Goal: Use online tool/utility

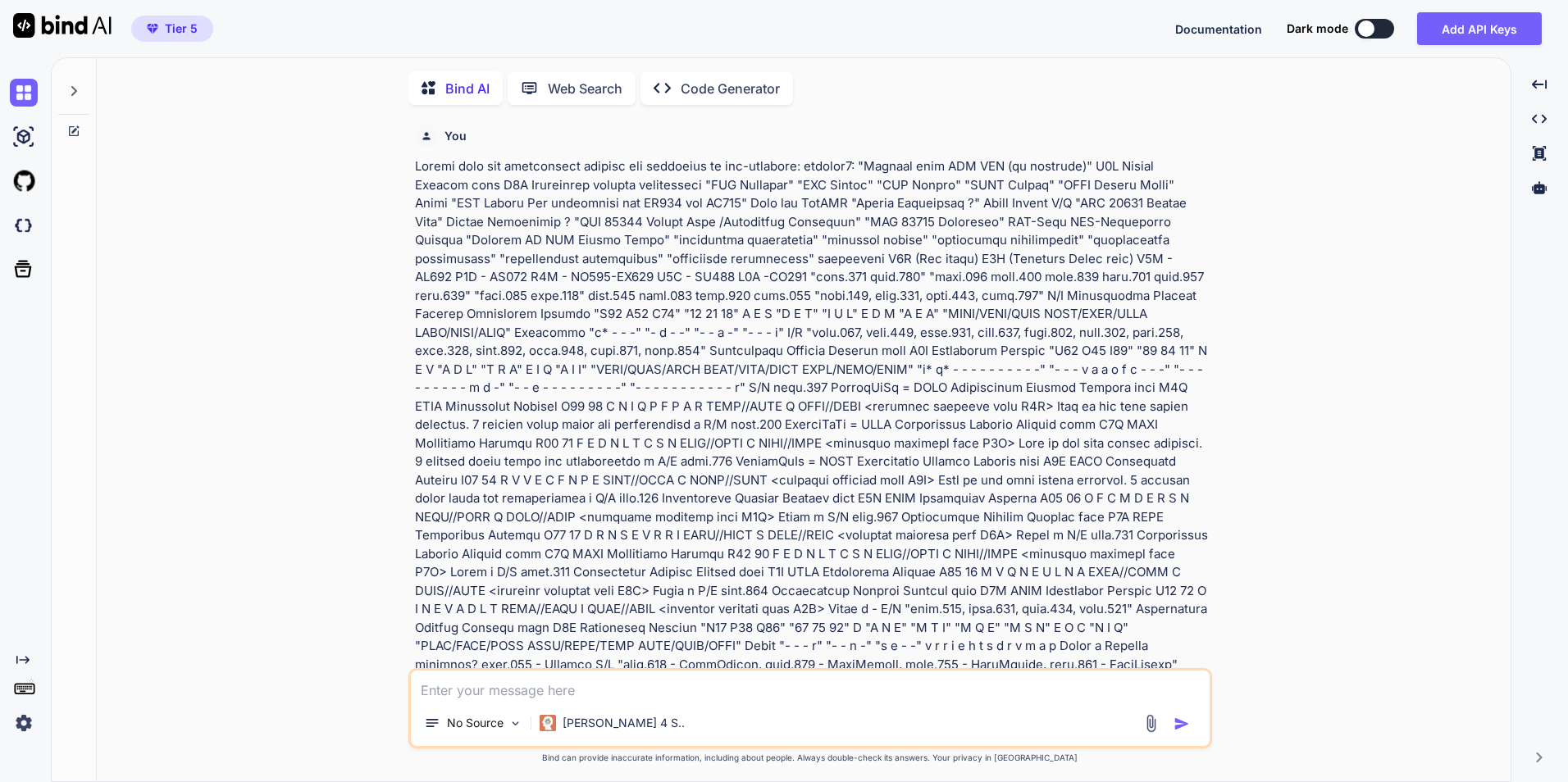
scroll to position [13418, 0]
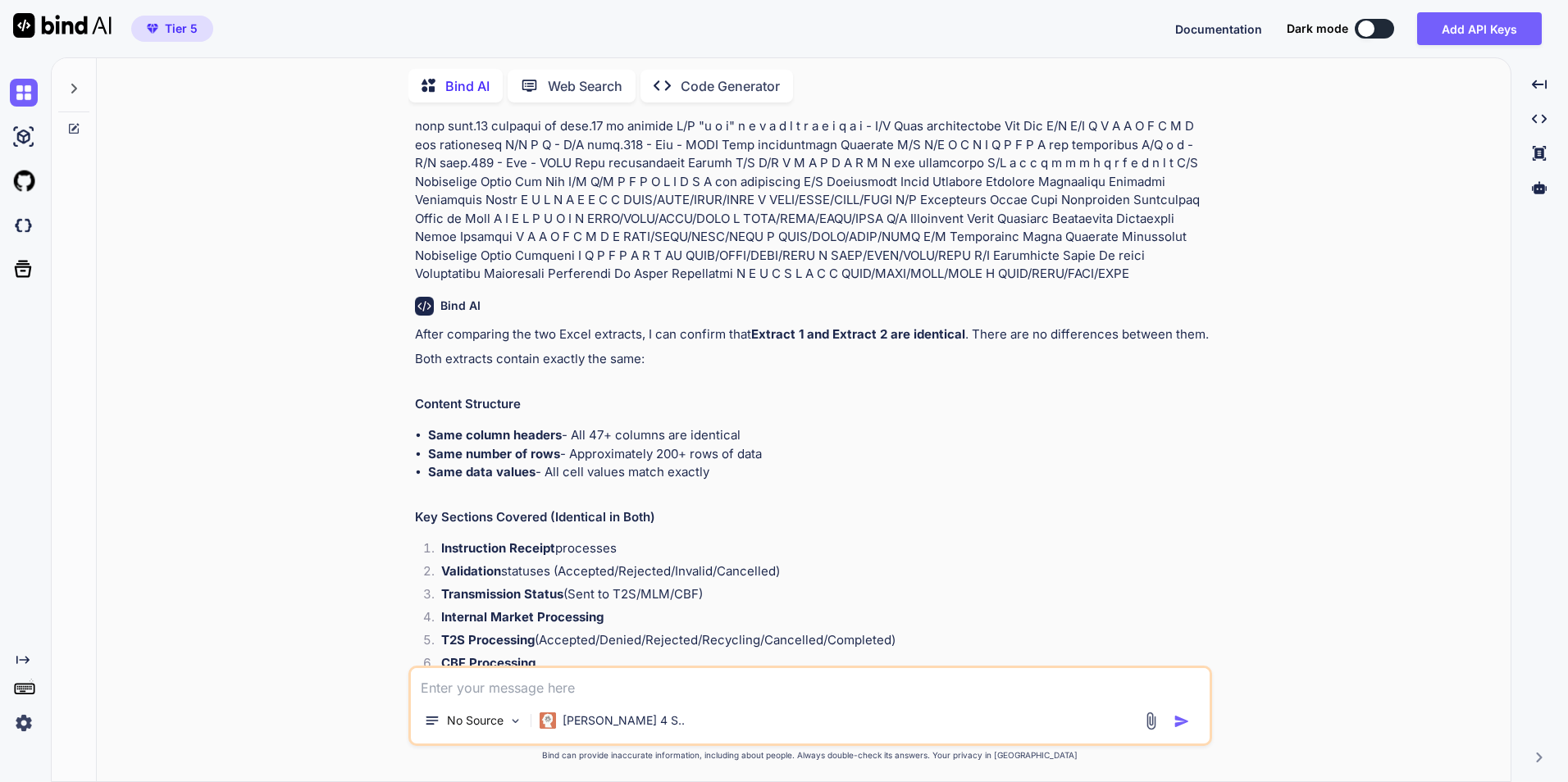
type textarea "i"
type textarea "x"
type textarea "im"
type textarea "x"
type textarea "imp"
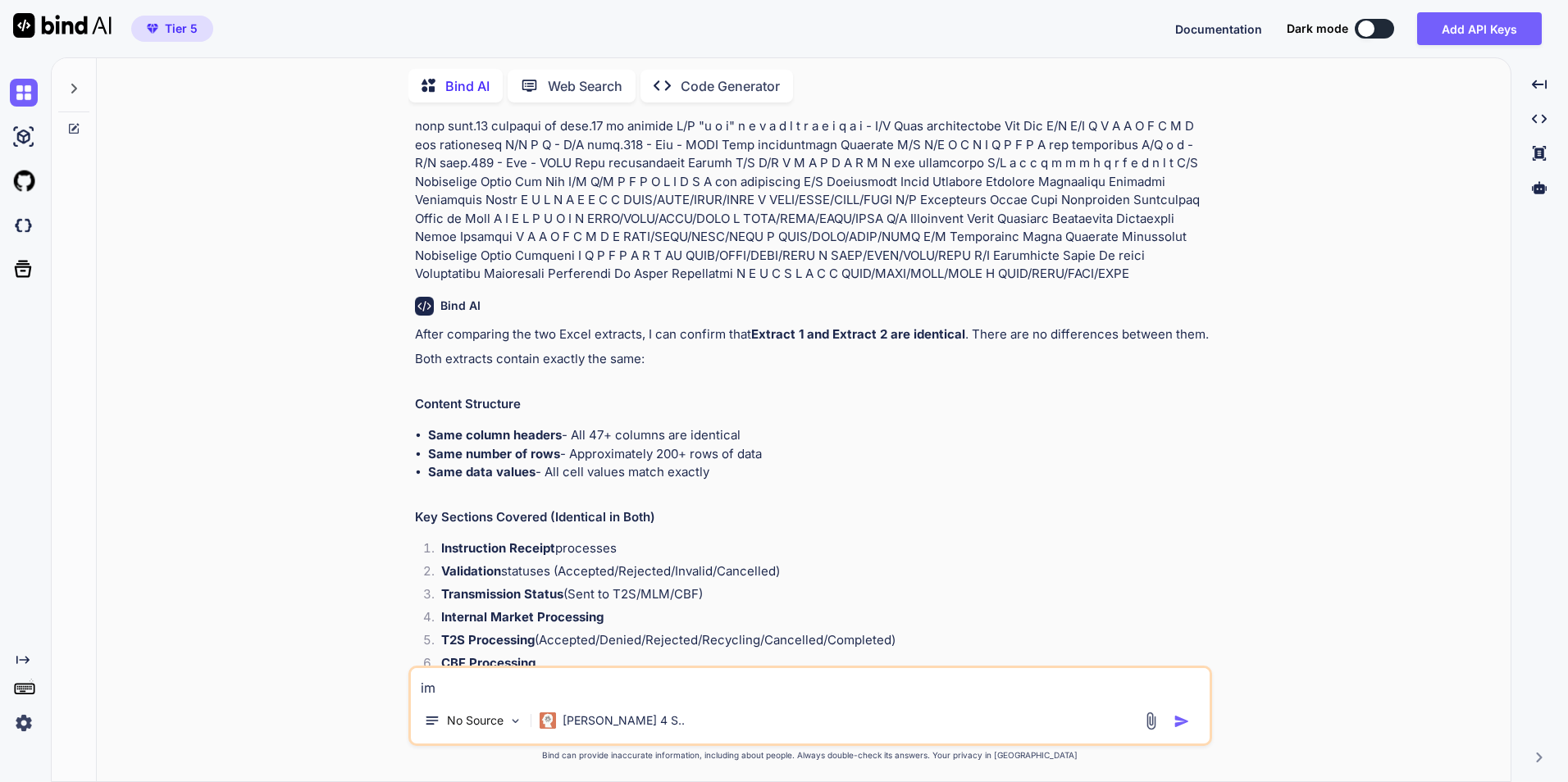
type textarea "x"
type textarea "impr"
type textarea "x"
type textarea "impro"
type textarea "x"
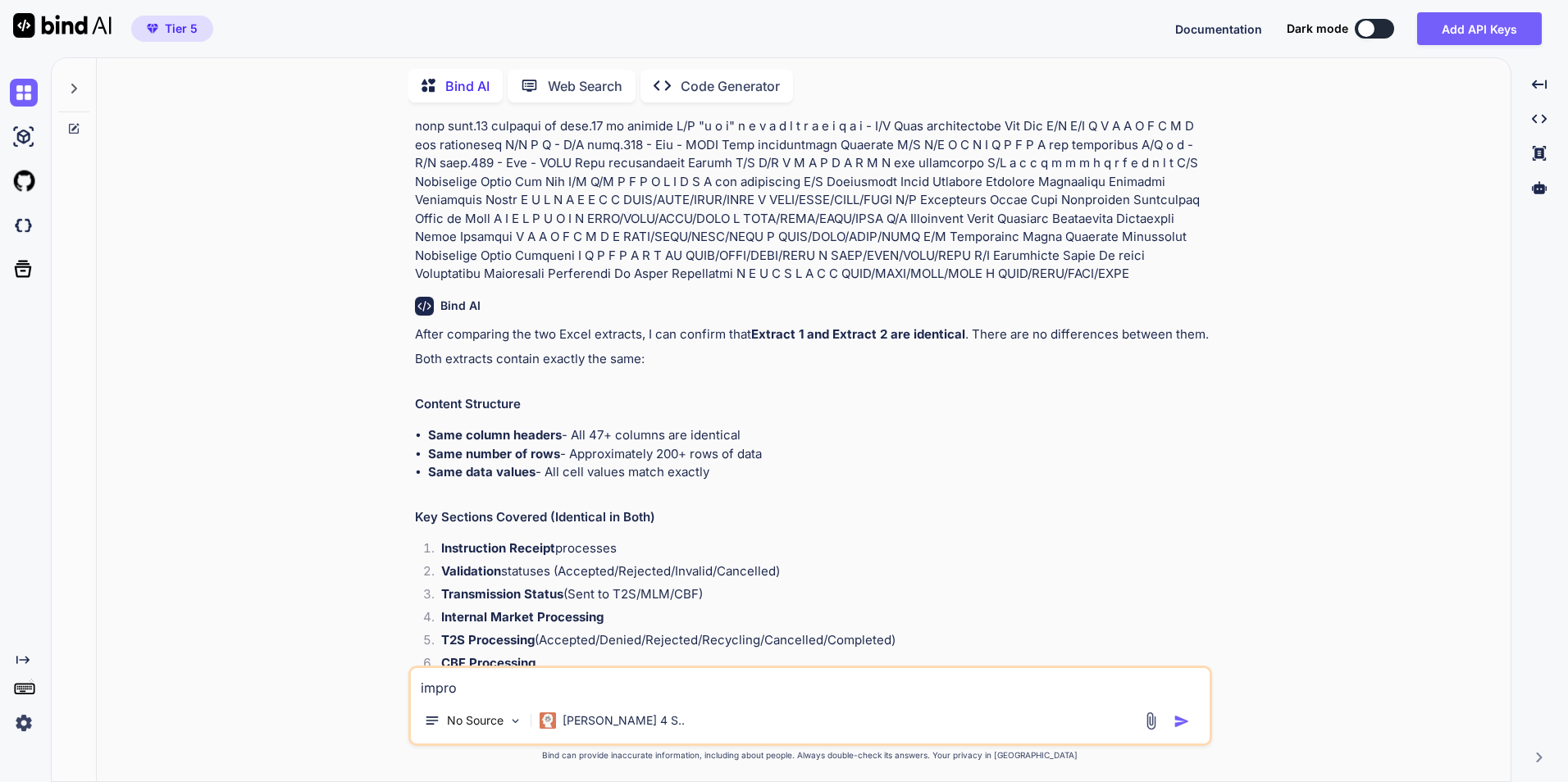
type textarea "improv"
type textarea "x"
type textarea "improve"
type textarea "x"
type textarea "improve:"
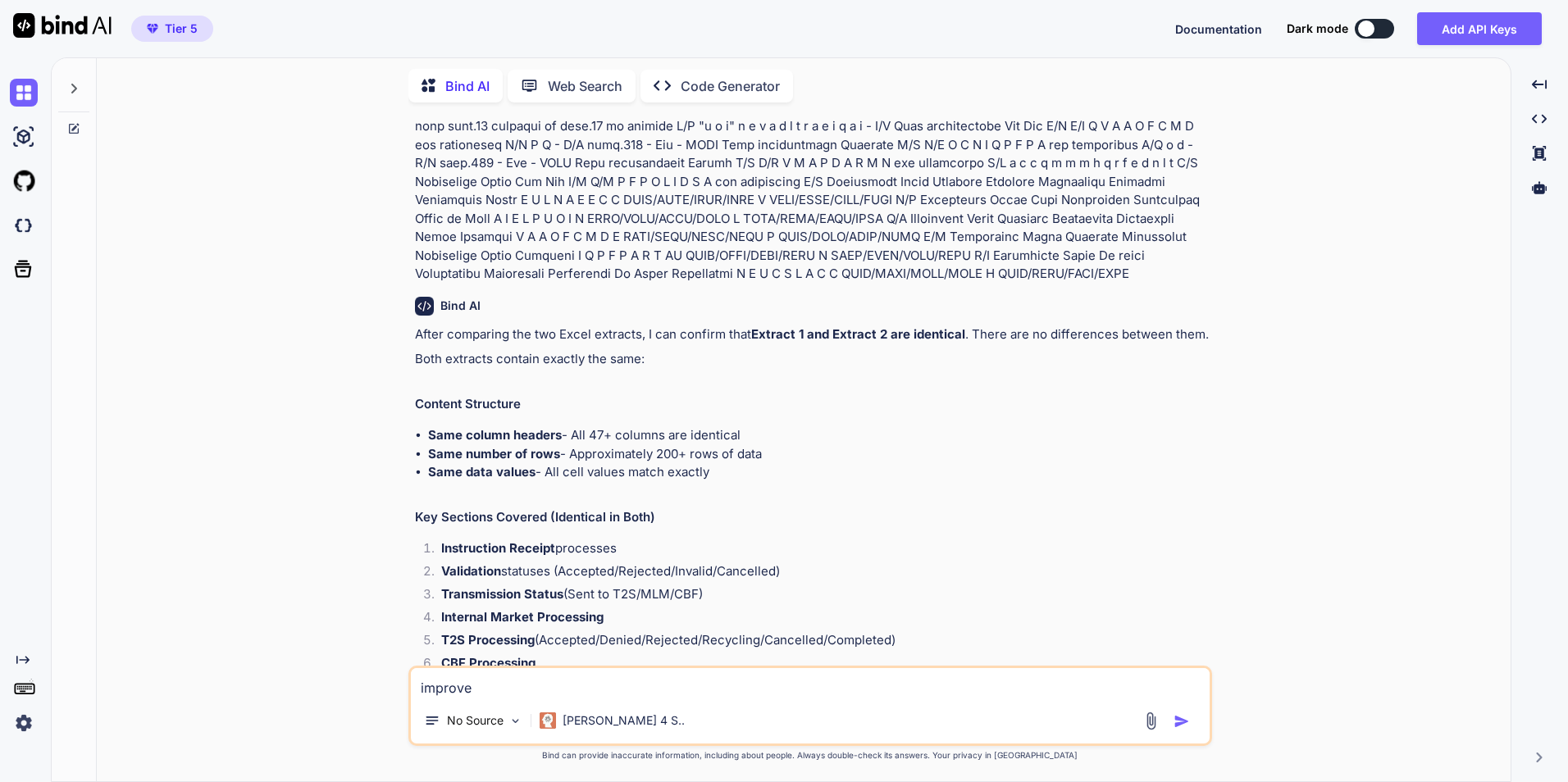
type textarea "x"
type textarea "improve:"
type textarea "x"
type textarea "improve:"
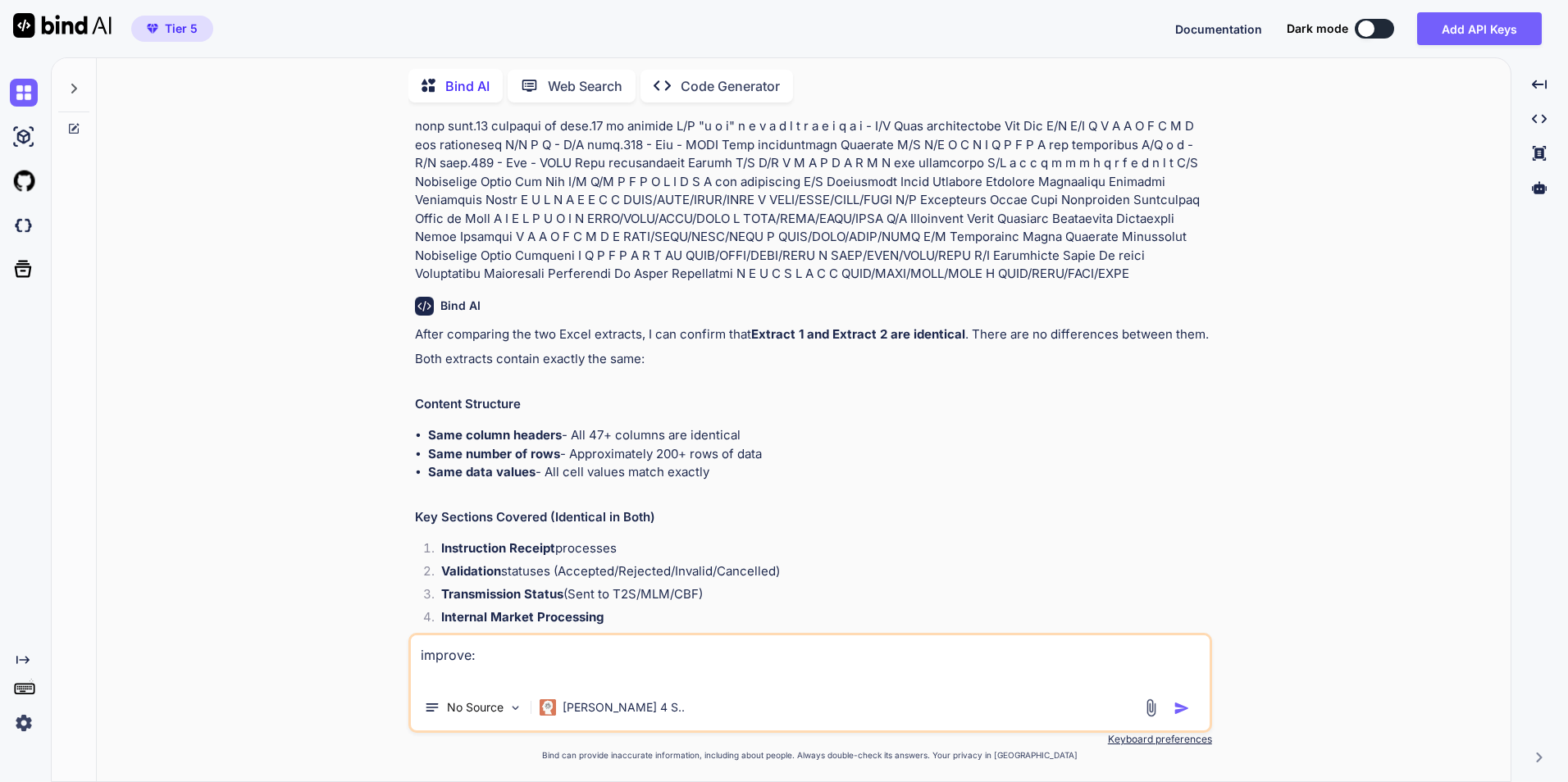
type textarea "x"
type textarea "improve: The SRA Market Specific Enhancements NORWAY_AUSTRALIA [2] has applied …"
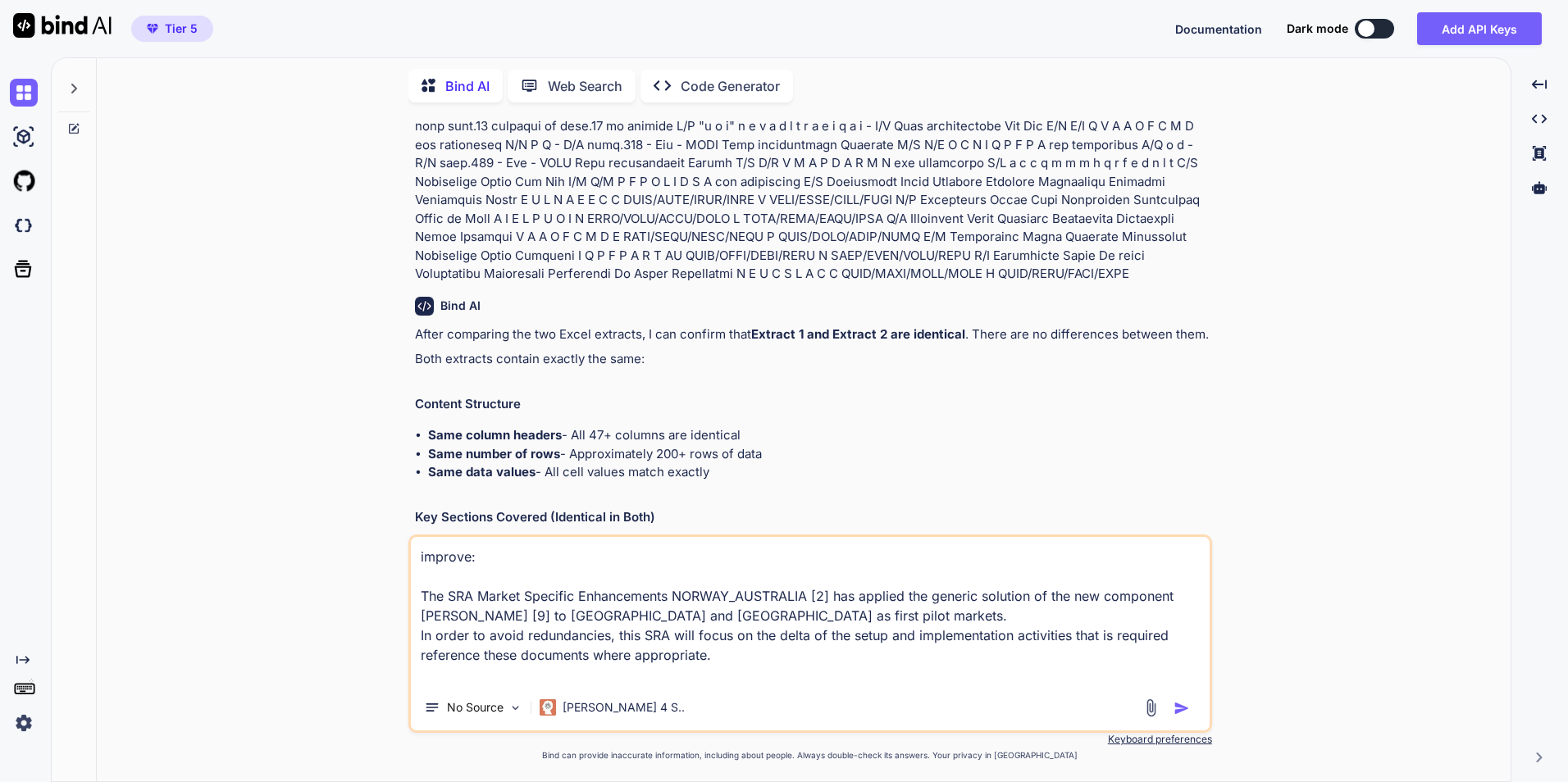
type textarea "x"
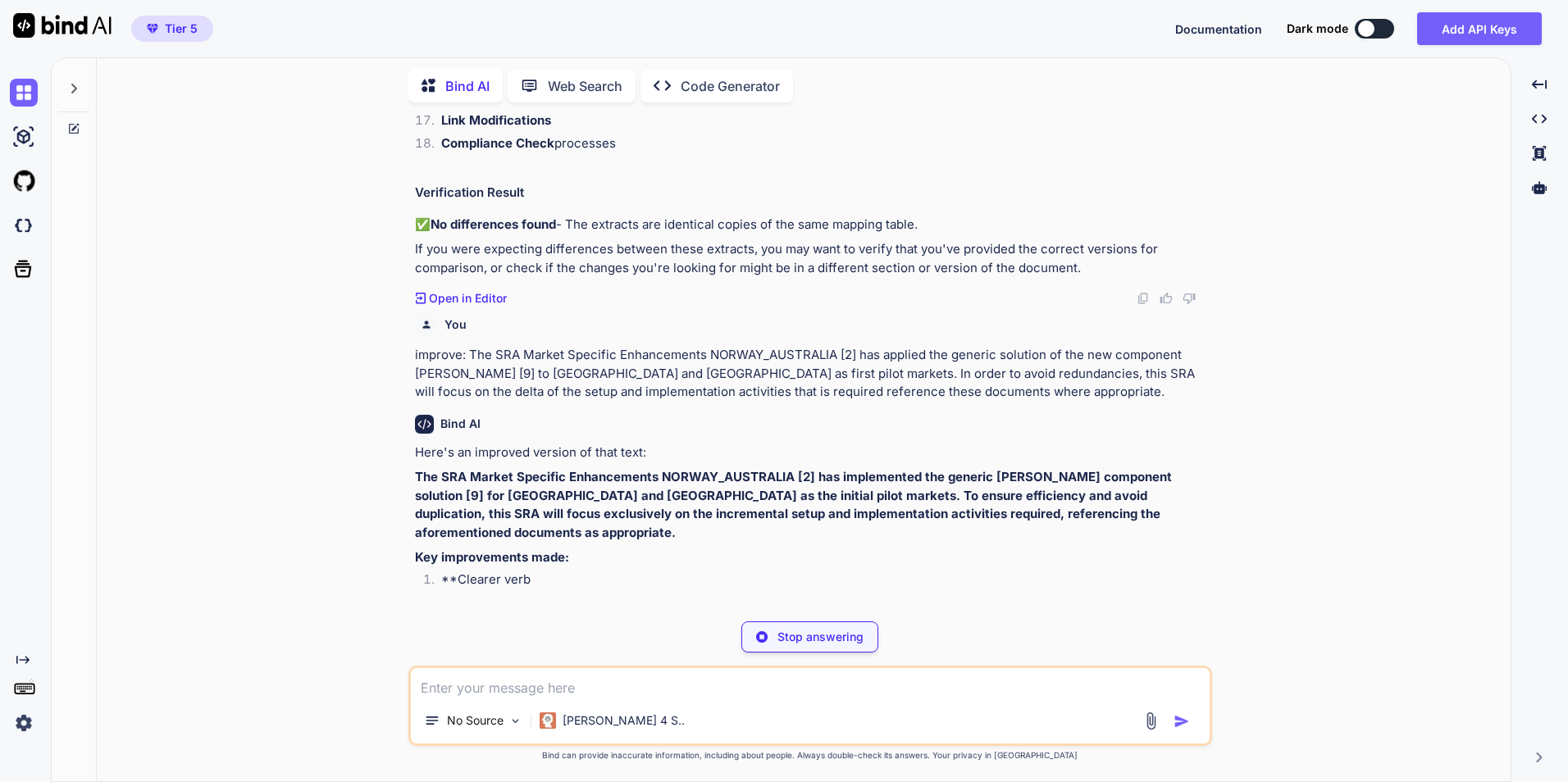
scroll to position [14265, 0]
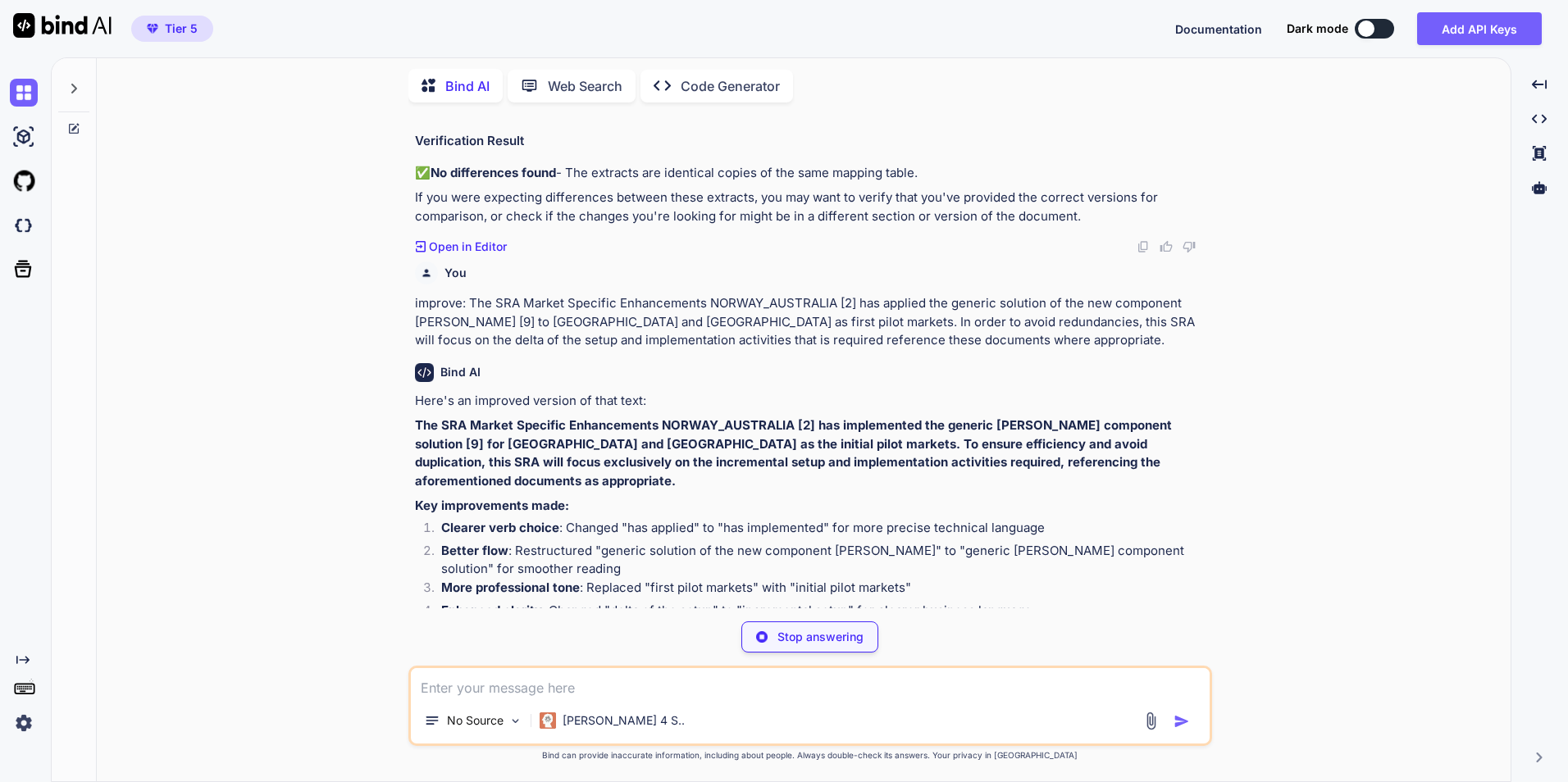
type textarea "x"
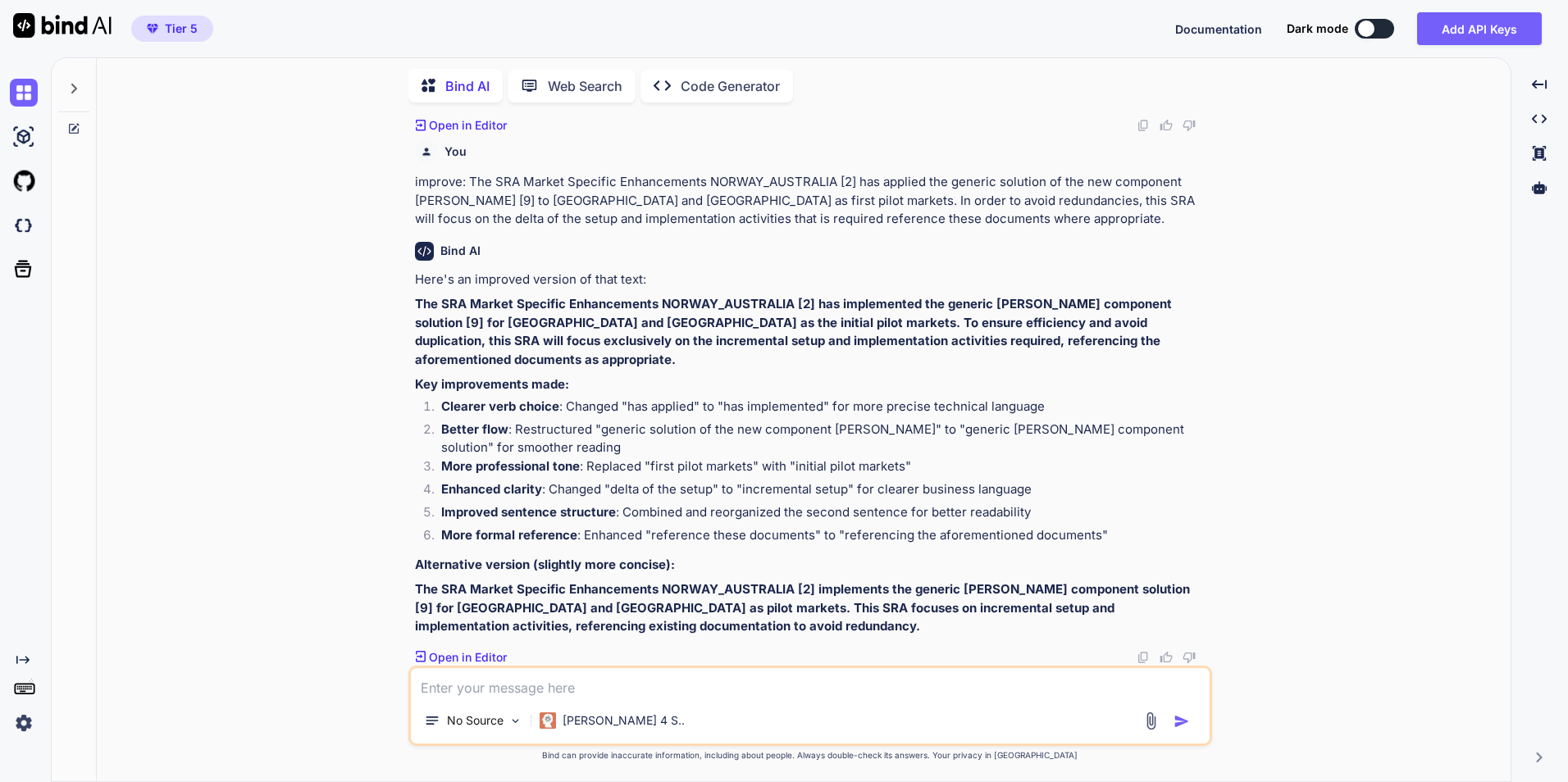
scroll to position [14423, 0]
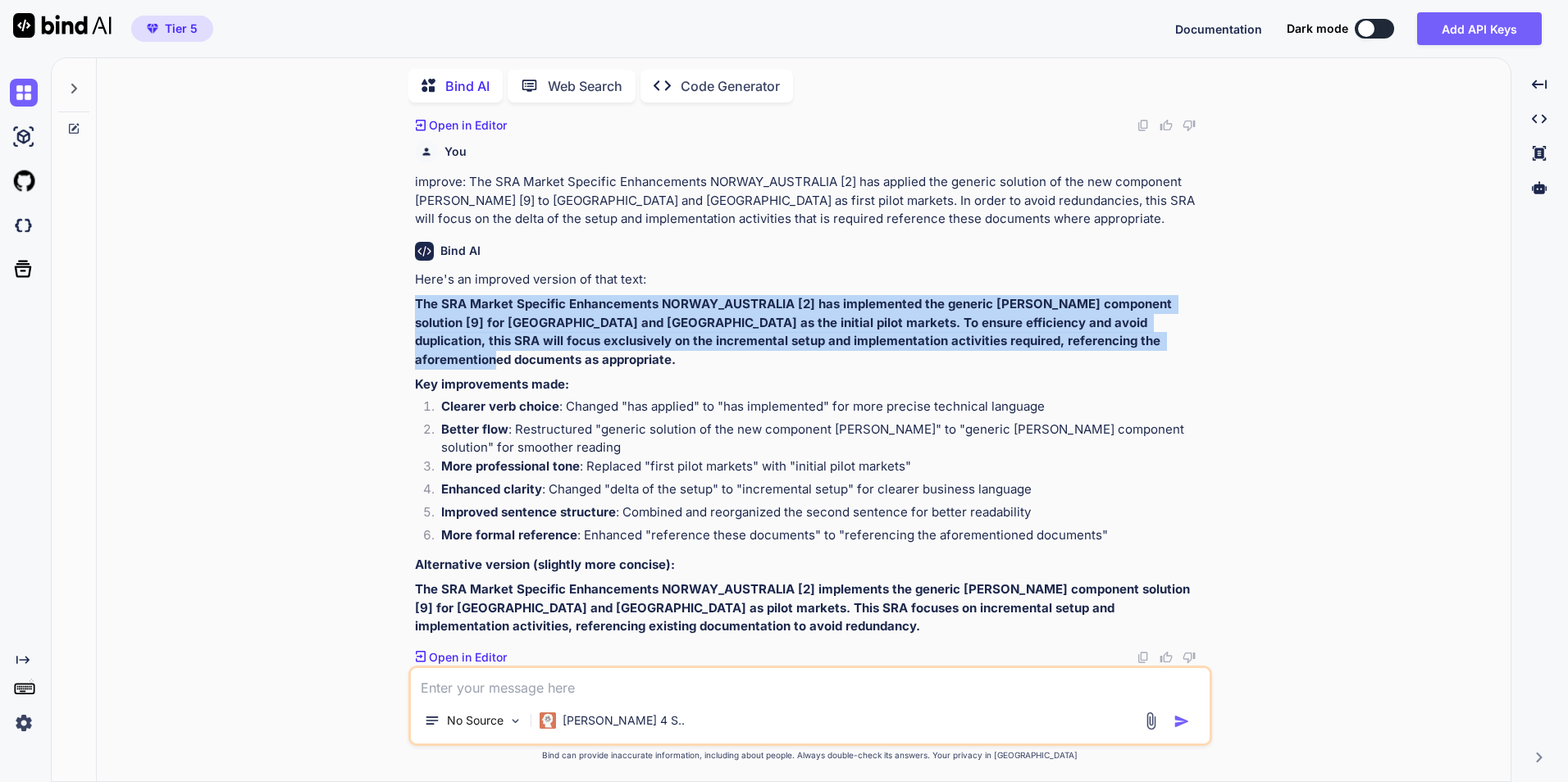
drag, startPoint x: 1157, startPoint y: 364, endPoint x: 392, endPoint y: 311, distance: 766.8
click at [392, 311] on div "You Bind AI I'll analyze the two Excel extracts you've provided. However, I not…" at bounding box center [810, 448] width 1400 height 665
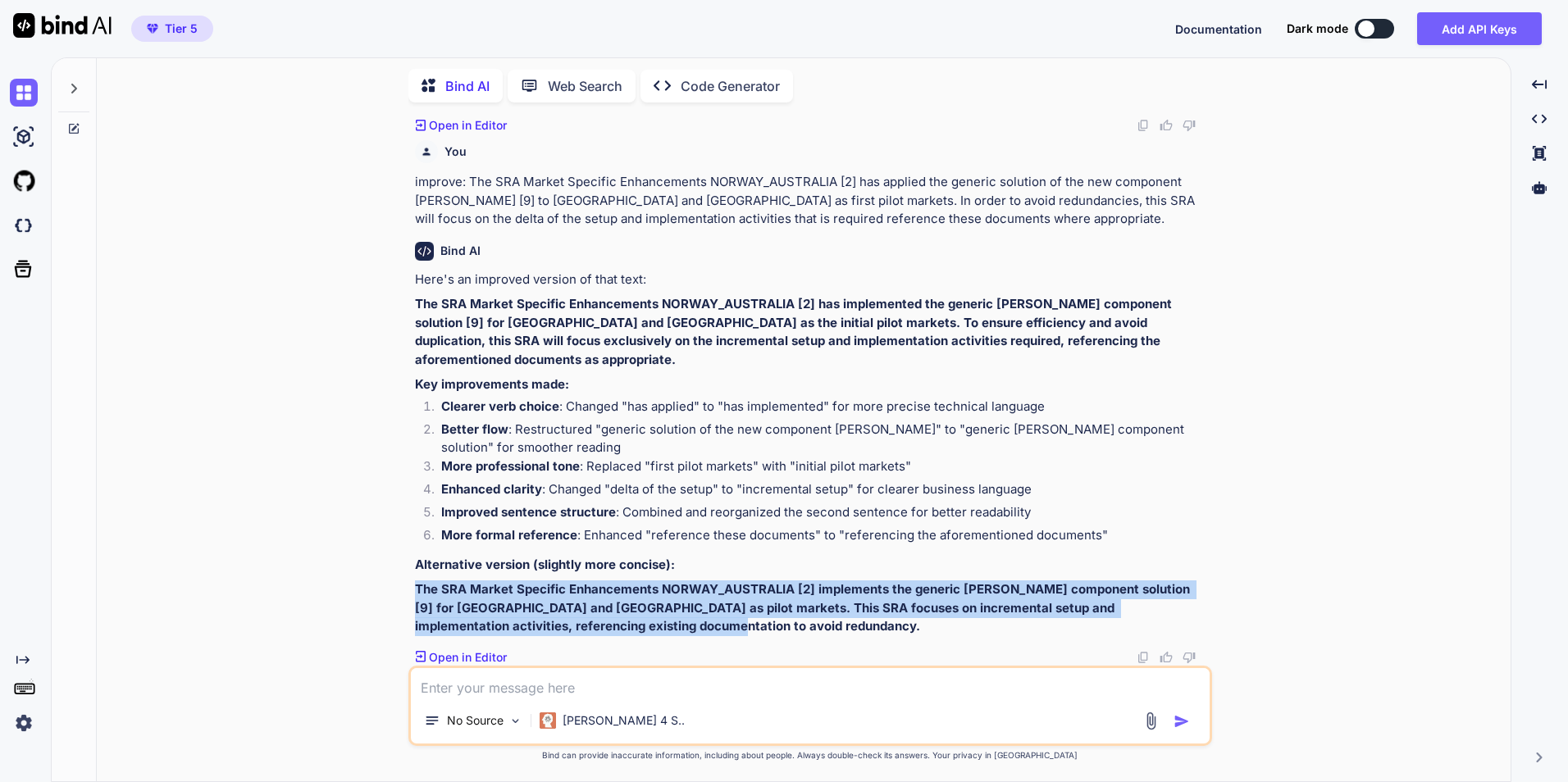
drag, startPoint x: 652, startPoint y: 626, endPoint x: 399, endPoint y: 586, distance: 256.1
click at [399, 586] on div "You Bind AI I'll analyze the two Excel extracts you've provided. However, I not…" at bounding box center [810, 448] width 1400 height 665
copy strong "The SRA Market Specific Enhancements NORWAY_AUSTRALIA [2] implements the generi…"
click at [747, 578] on div "Here's an improved version of that text: The SRA Market Specific Enhancements N…" at bounding box center [811, 453] width 794 height 365
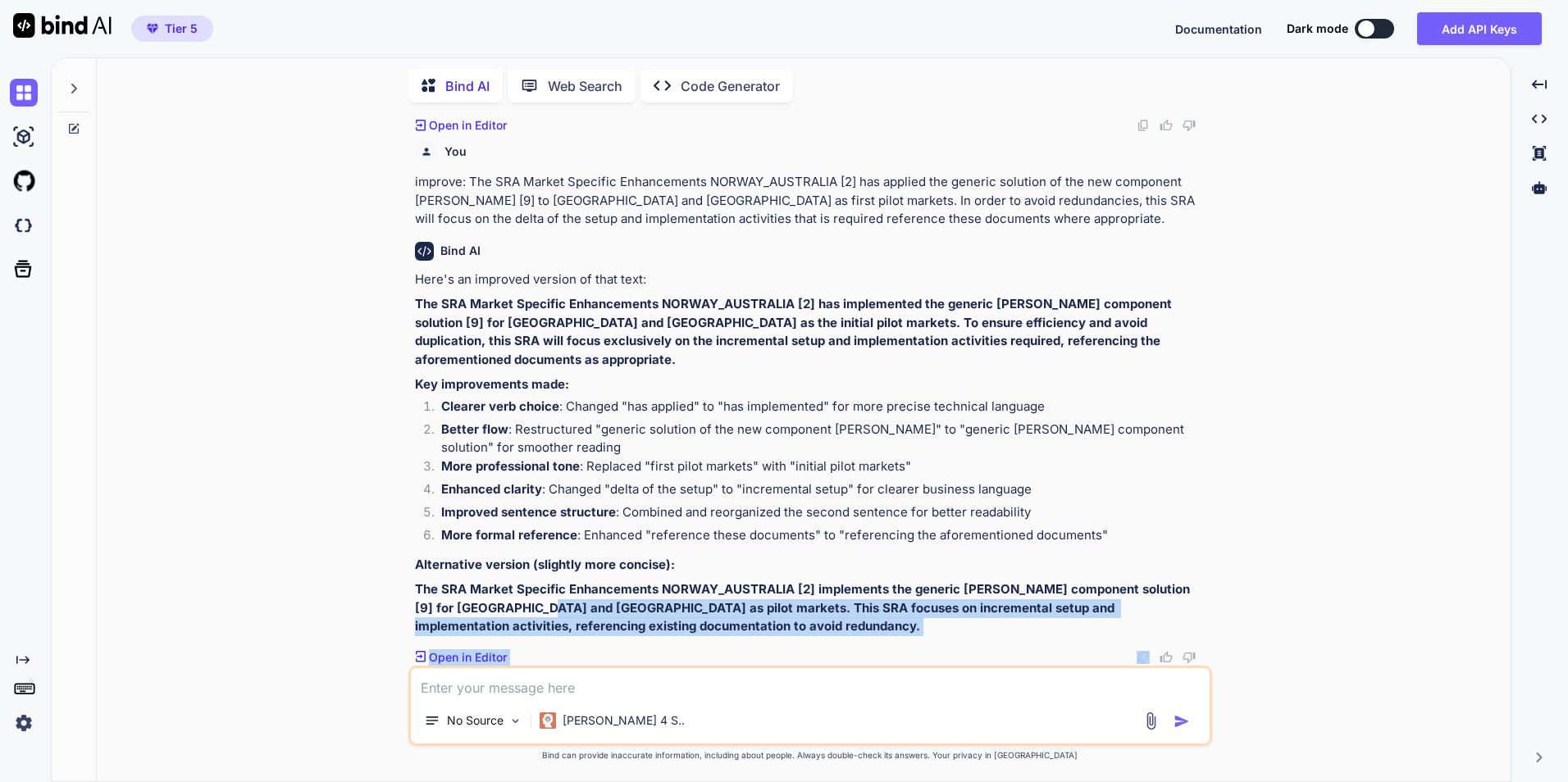
drag, startPoint x: 720, startPoint y: 632, endPoint x: 817, endPoint y: 632, distance: 97.0
click at [821, 638] on div "Bind AI Here's an improved version of that text: The SRA Market Specific Enhanc…" at bounding box center [811, 446] width 794 height 437
drag, startPoint x: 817, startPoint y: 632, endPoint x: 763, endPoint y: 600, distance: 62.8
click at [763, 600] on strong "The SRA Market Specific Enhancements NORWAY_AUSTRALIA [2] implements the generi…" at bounding box center [803, 607] width 778 height 52
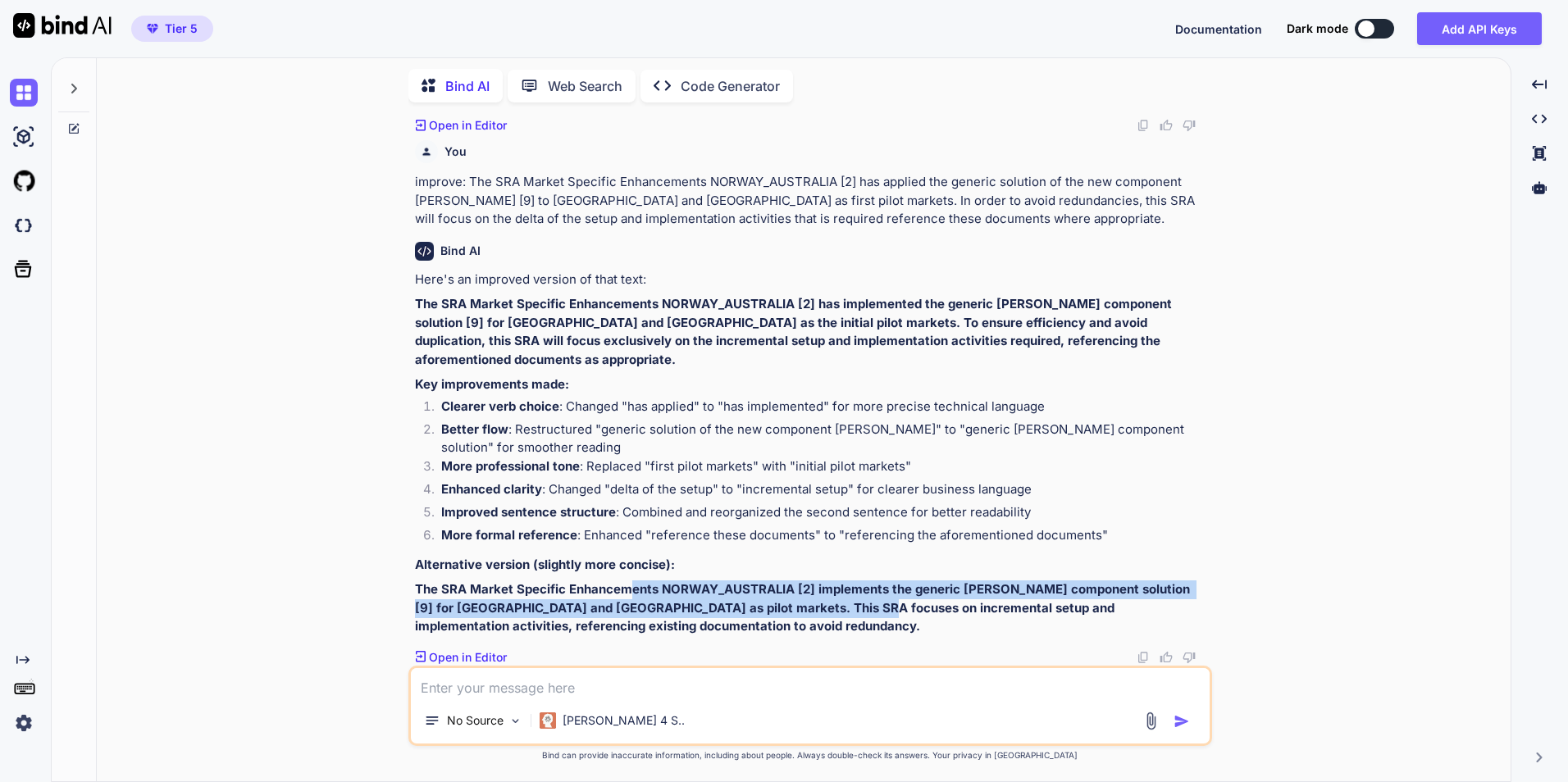
drag, startPoint x: 822, startPoint y: 613, endPoint x: 627, endPoint y: 588, distance: 196.6
click at [627, 588] on strong "The SRA Market Specific Enhancements NORWAY_AUSTRALIA [2] implements the generi…" at bounding box center [803, 607] width 778 height 52
click at [621, 589] on strong "The SRA Market Specific Enhancements NORWAY_AUSTRALIA [2] implements the generi…" at bounding box center [803, 607] width 778 height 52
drag, startPoint x: 522, startPoint y: 612, endPoint x: 533, endPoint y: 616, distance: 11.7
click at [533, 616] on p "The SRA Market Specific Enhancements NORWAY_AUSTRALIA [2] implements the generi…" at bounding box center [811, 608] width 794 height 56
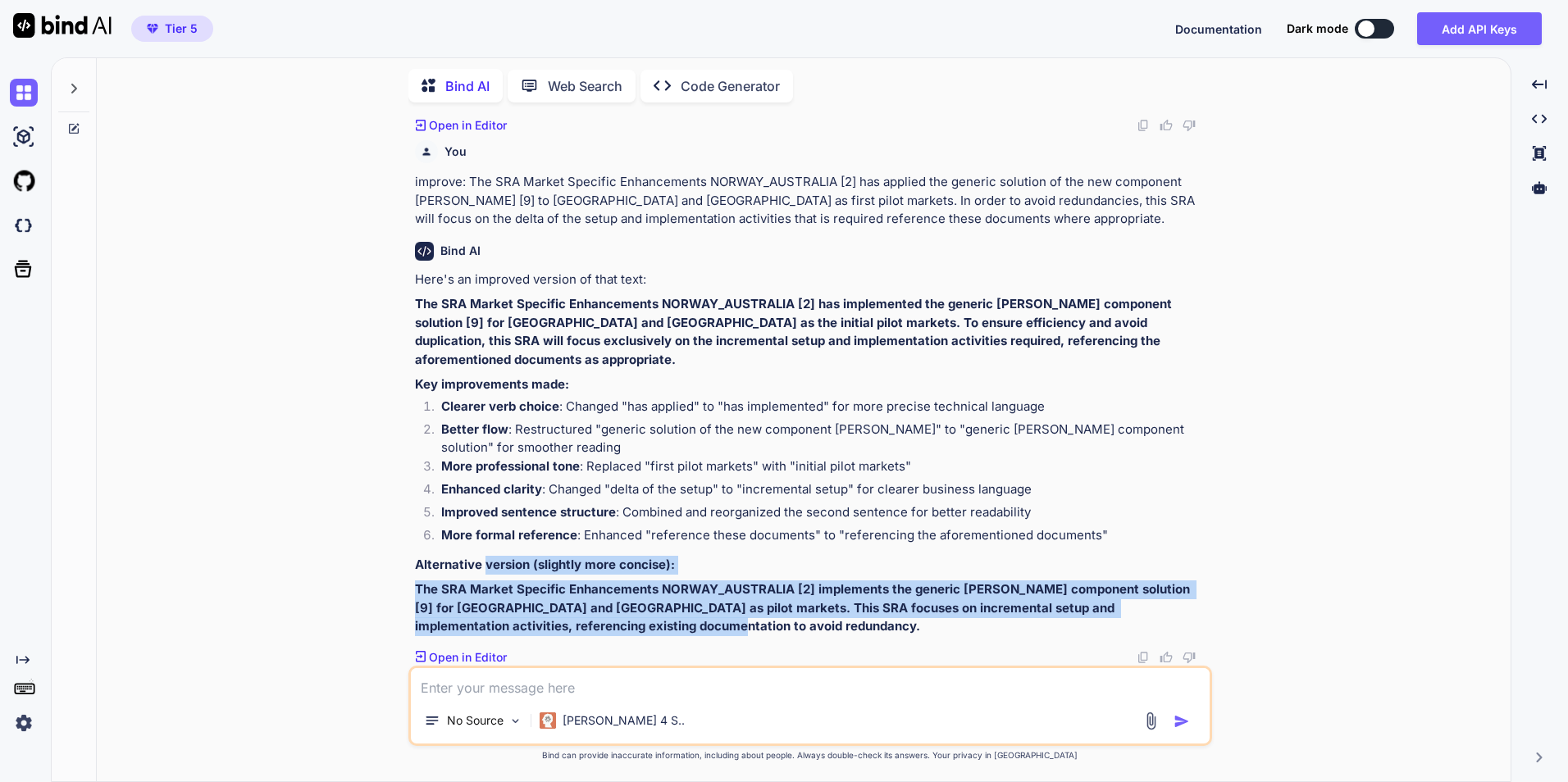
drag, startPoint x: 533, startPoint y: 616, endPoint x: 485, endPoint y: 573, distance: 64.4
click at [485, 573] on div "Here's an improved version of that text: The SRA Market Specific Enhancements N…" at bounding box center [811, 453] width 794 height 365
drag, startPoint x: 485, startPoint y: 573, endPoint x: 457, endPoint y: 472, distance: 104.8
click at [457, 472] on strong "More professional tone" at bounding box center [510, 466] width 139 height 15
